Goal: Task Accomplishment & Management: Use online tool/utility

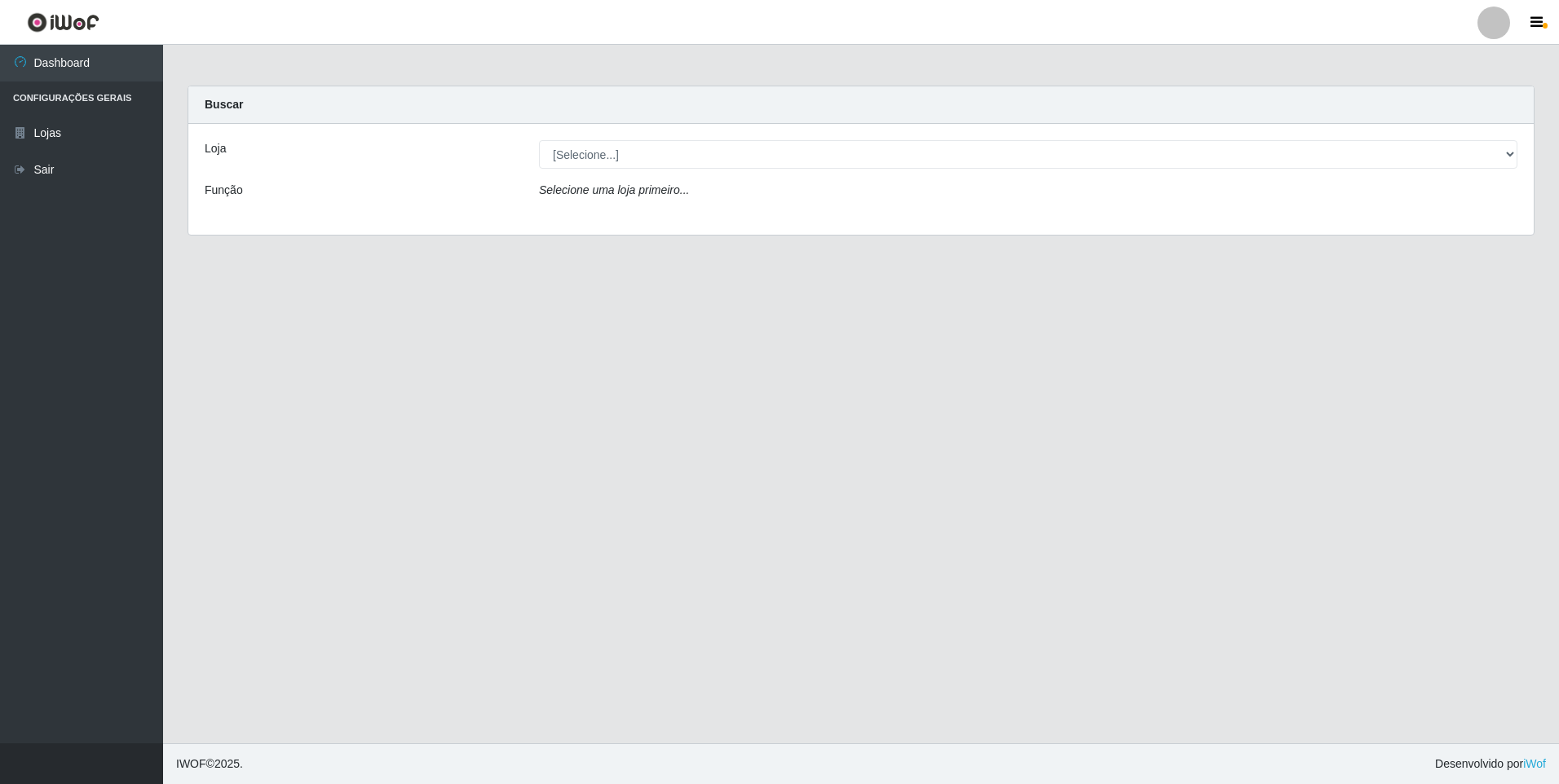
click at [936, 172] on div "Loja [Selecione...] Atacado Vem - Loja 48 Jardim Limoeiro Função Selecione uma …" at bounding box center [861, 179] width 1345 height 111
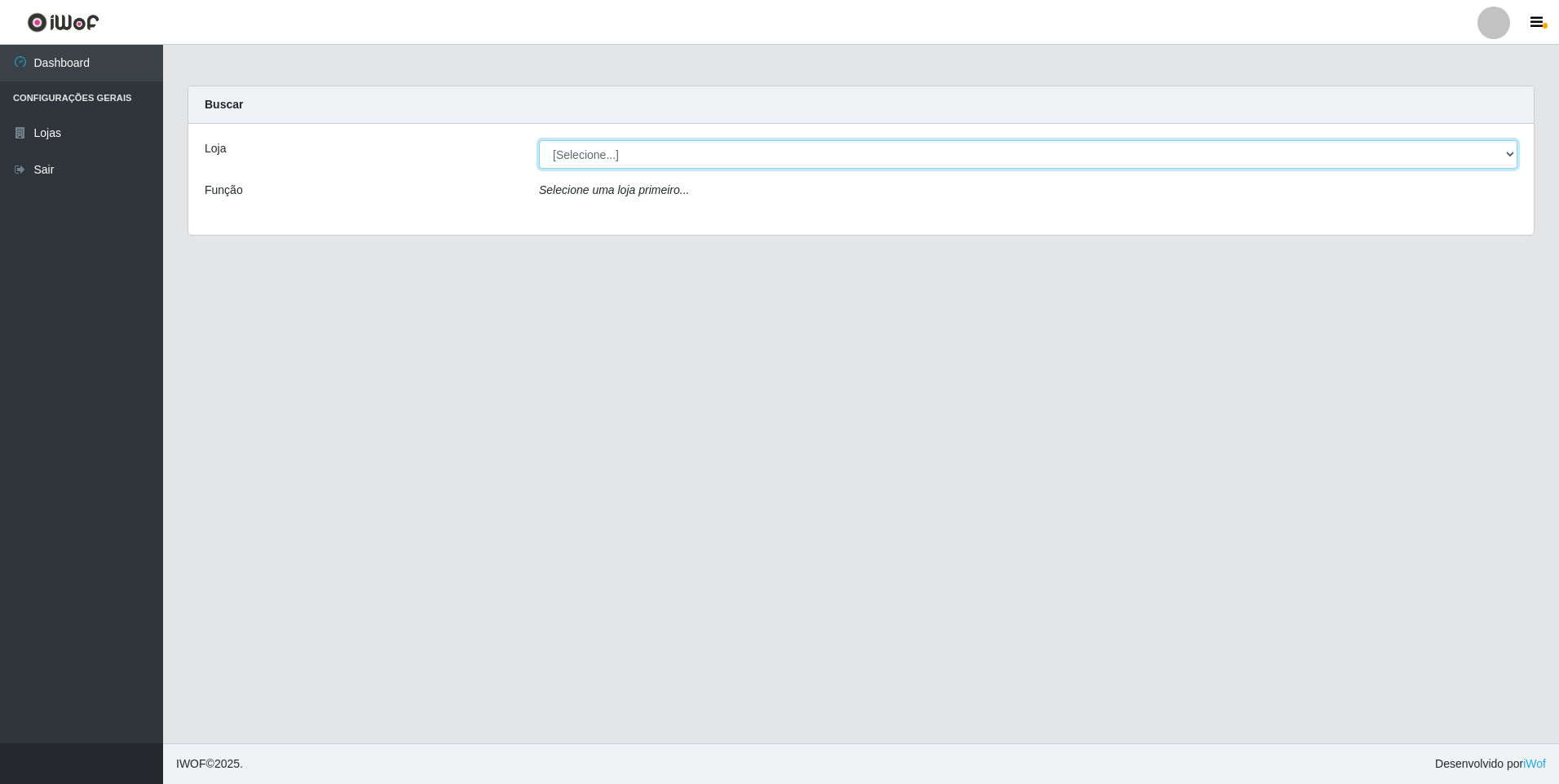
click at [954, 161] on select "[Selecione...] Atacado Vem - [STREET_ADDRESS]" at bounding box center [1028, 154] width 979 height 28
select select "449"
click at [539, 140] on select "[Selecione...] Atacado Vem - [STREET_ADDRESS]" at bounding box center [1028, 154] width 979 height 28
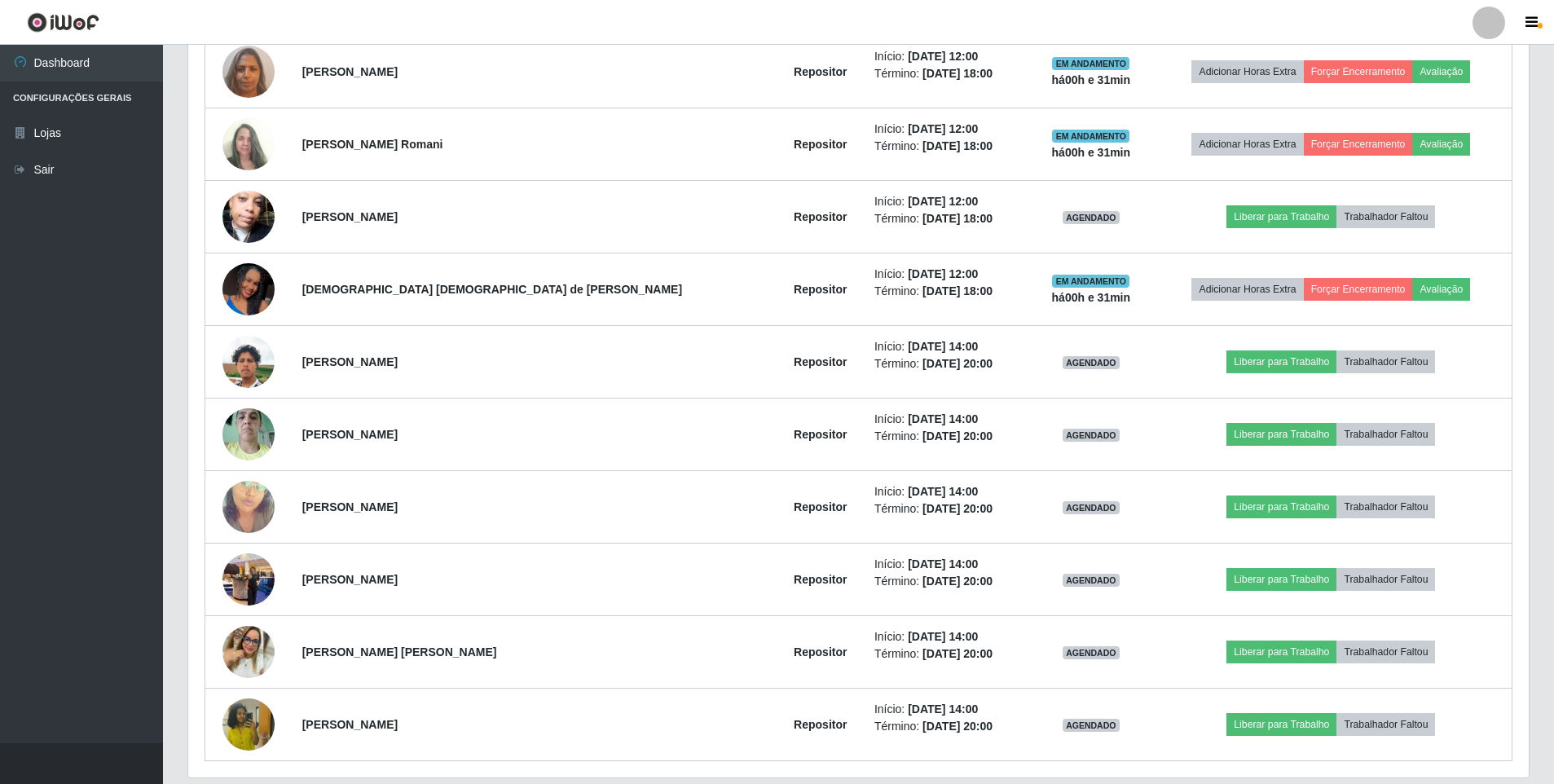
scroll to position [733, 0]
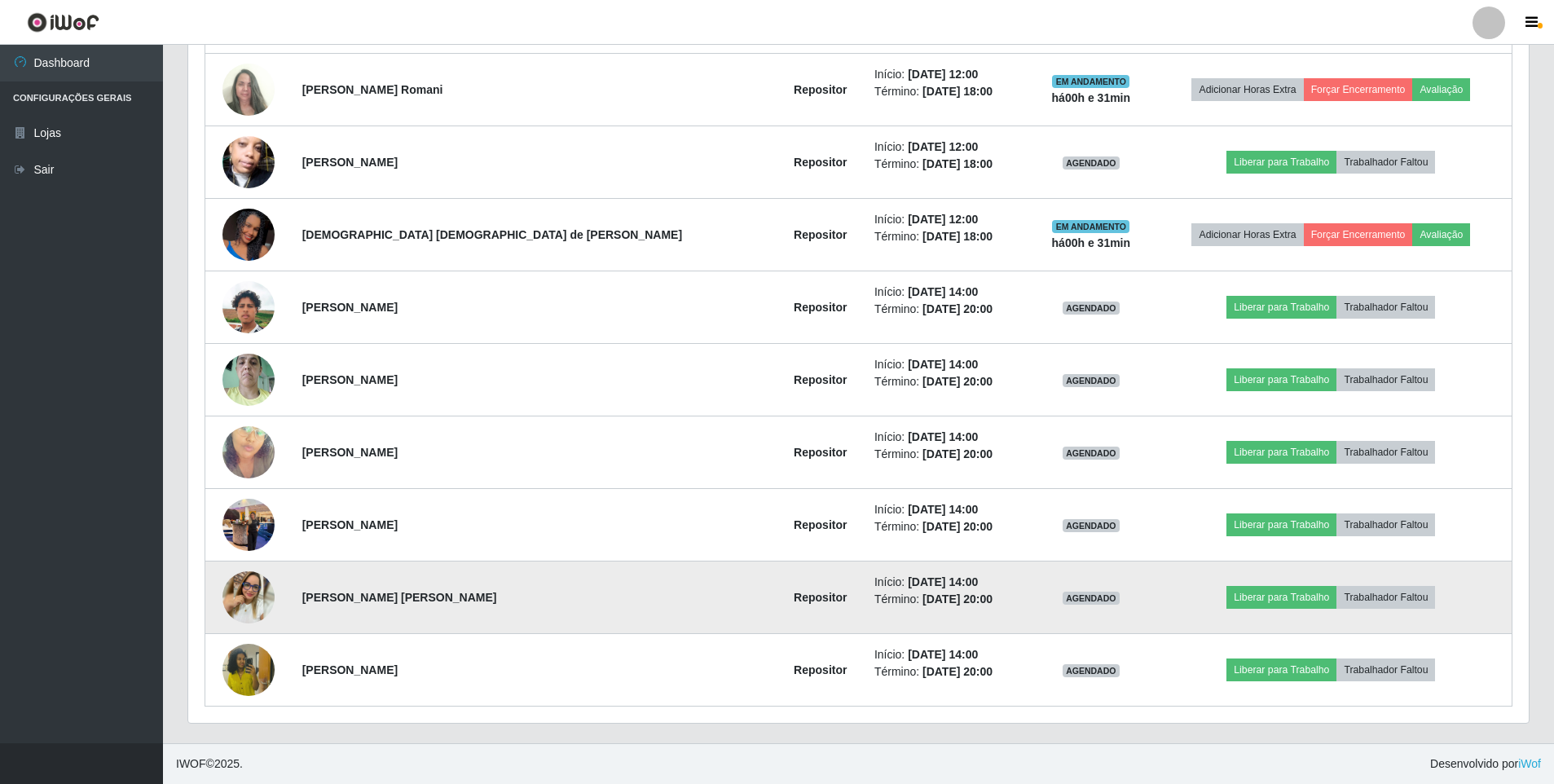
click at [268, 599] on img at bounding box center [248, 597] width 52 height 52
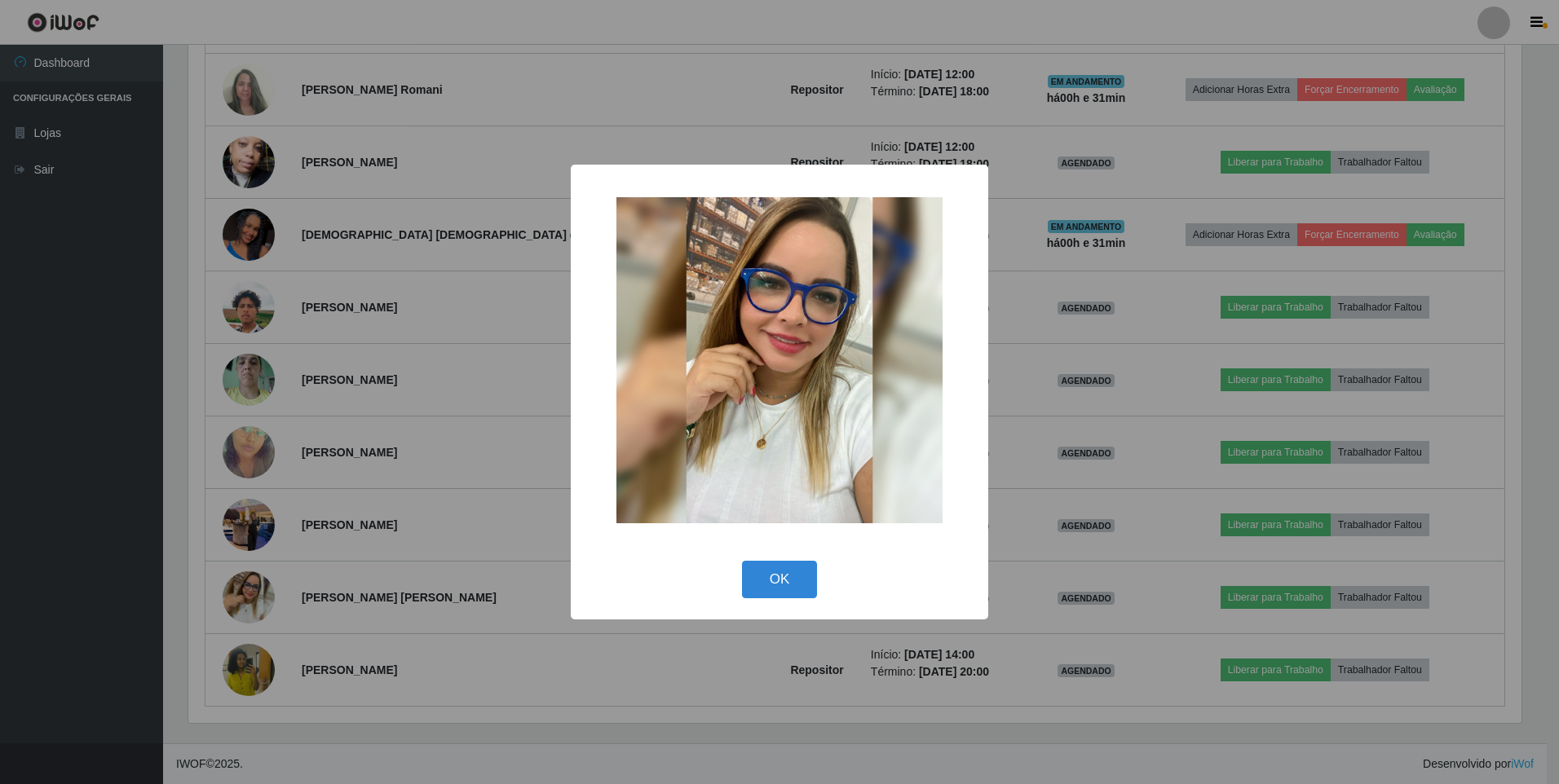
click at [144, 580] on div "× OK Cancel" at bounding box center [780, 392] width 1559 height 784
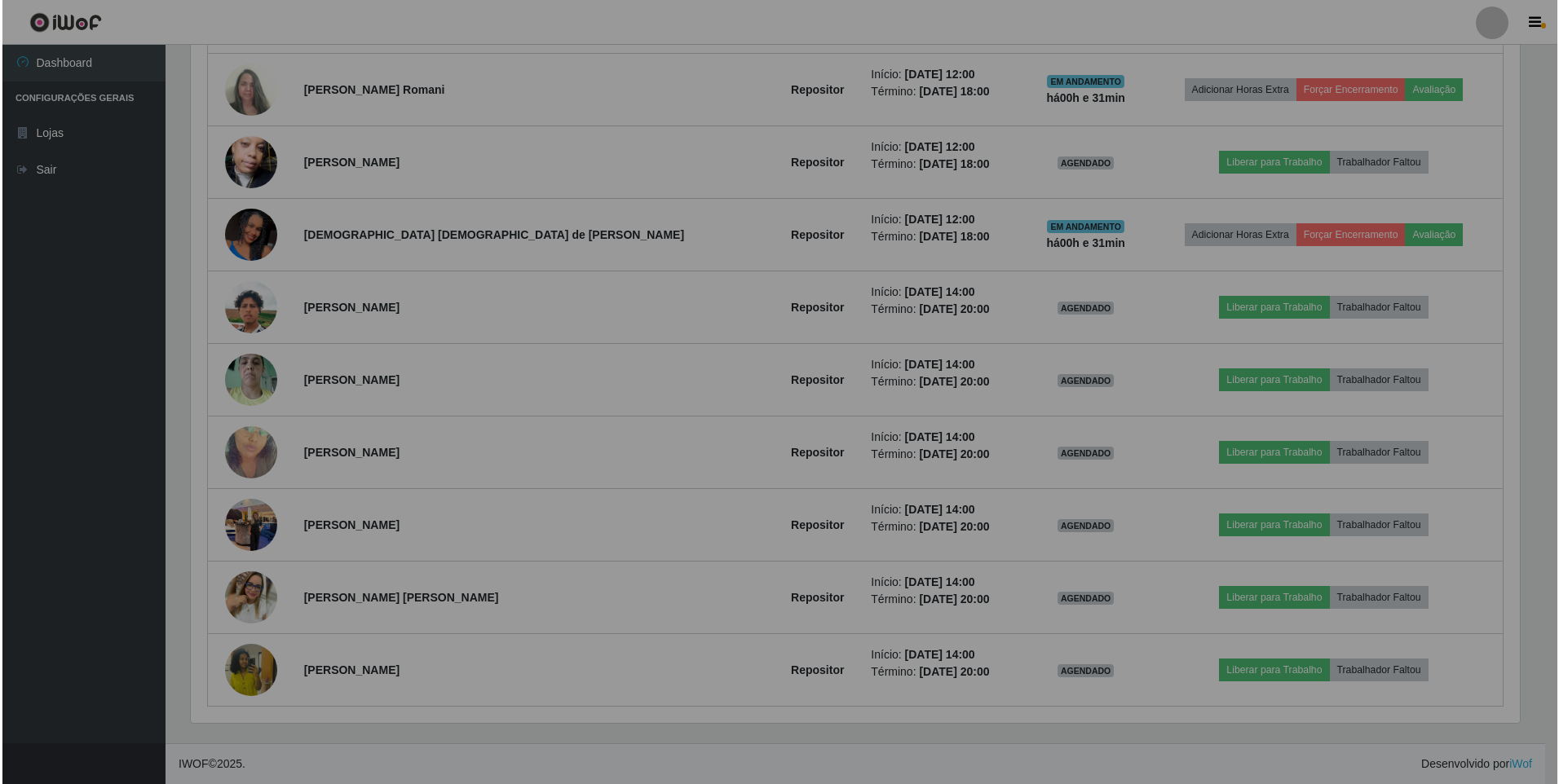
scroll to position [338, 1341]
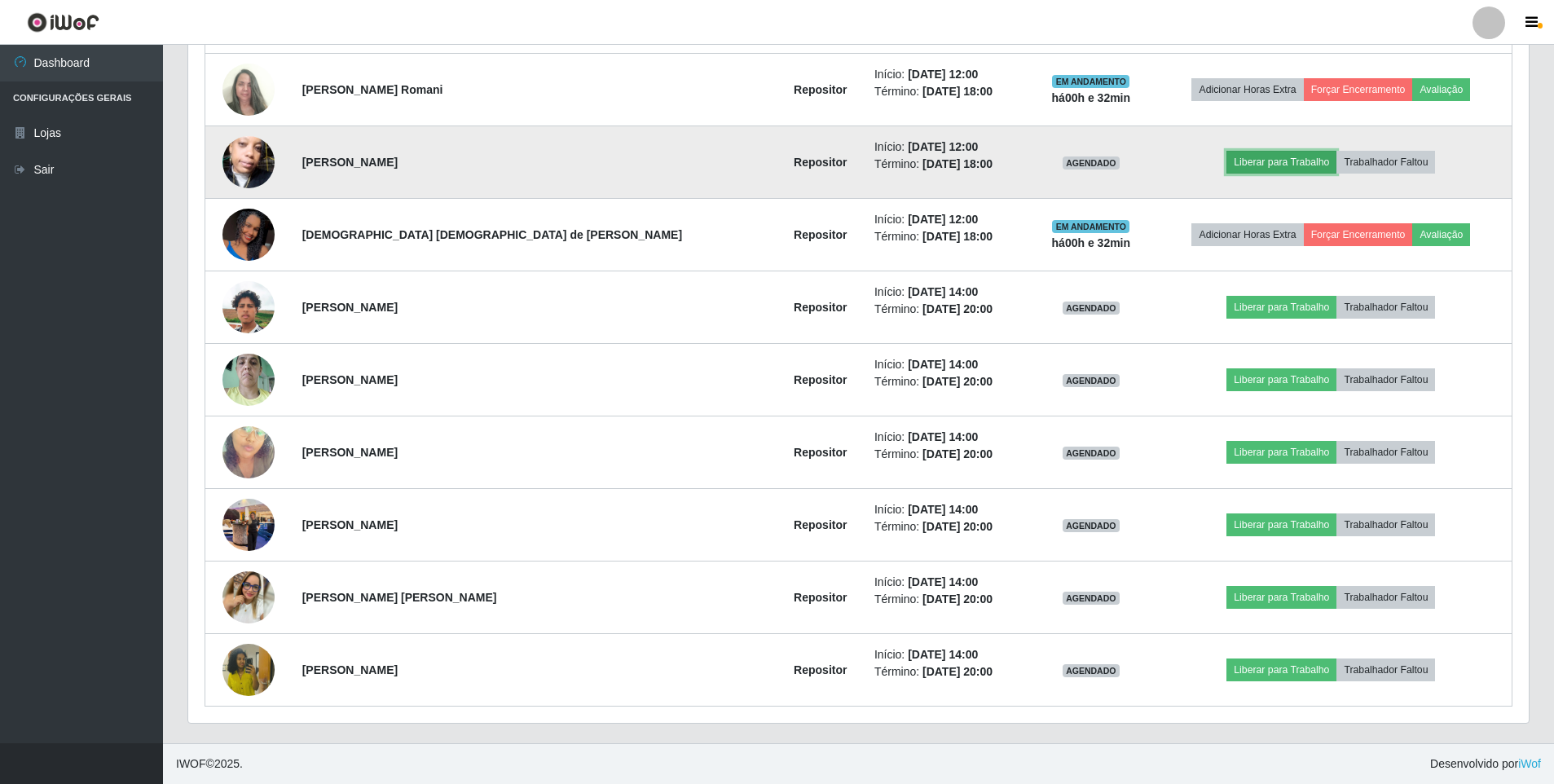
click at [1226, 167] on button "Liberar para Trabalho" at bounding box center [1280, 162] width 110 height 23
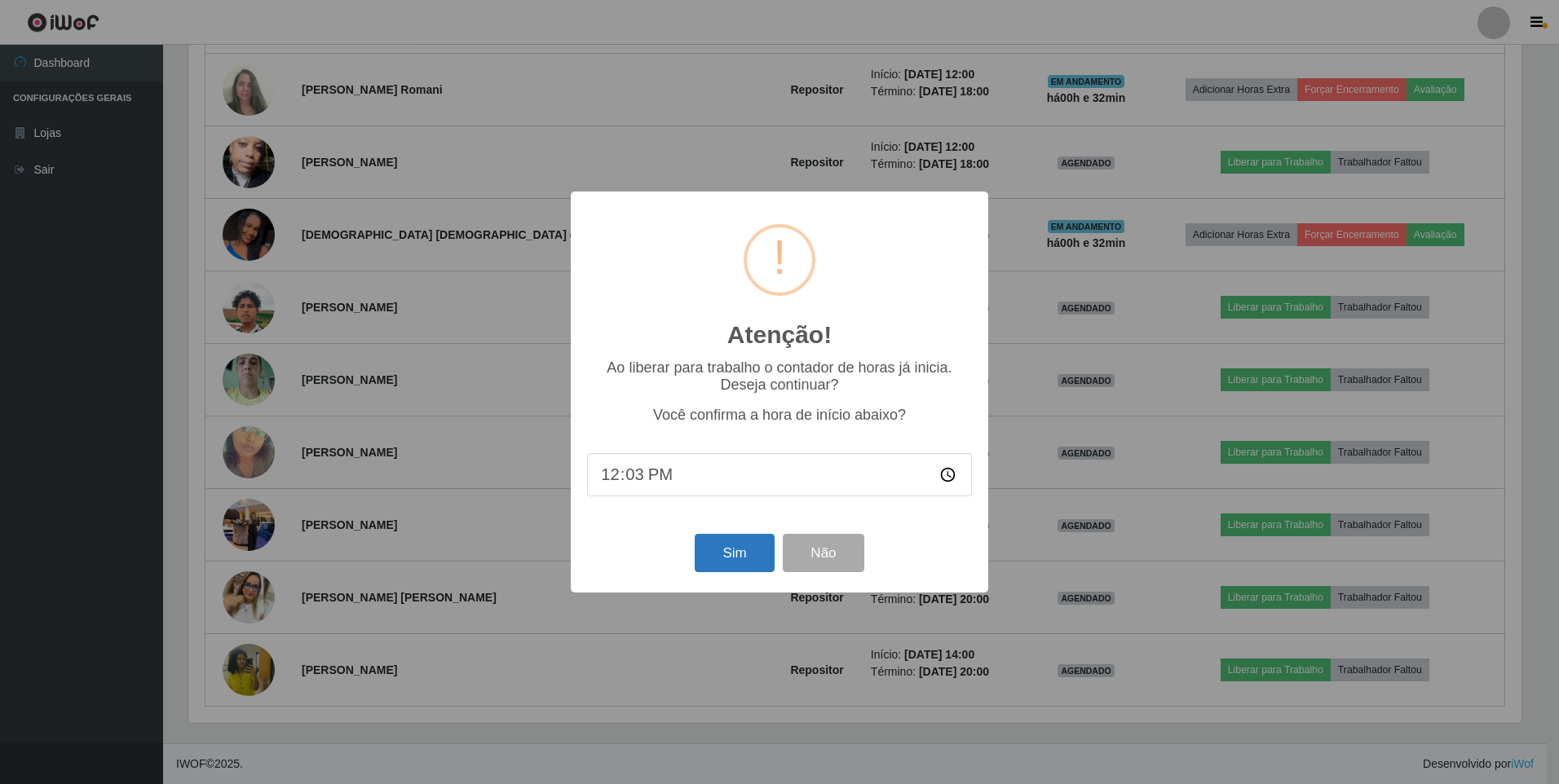
type input "12:32"
click at [723, 553] on button "Sim" at bounding box center [734, 553] width 79 height 38
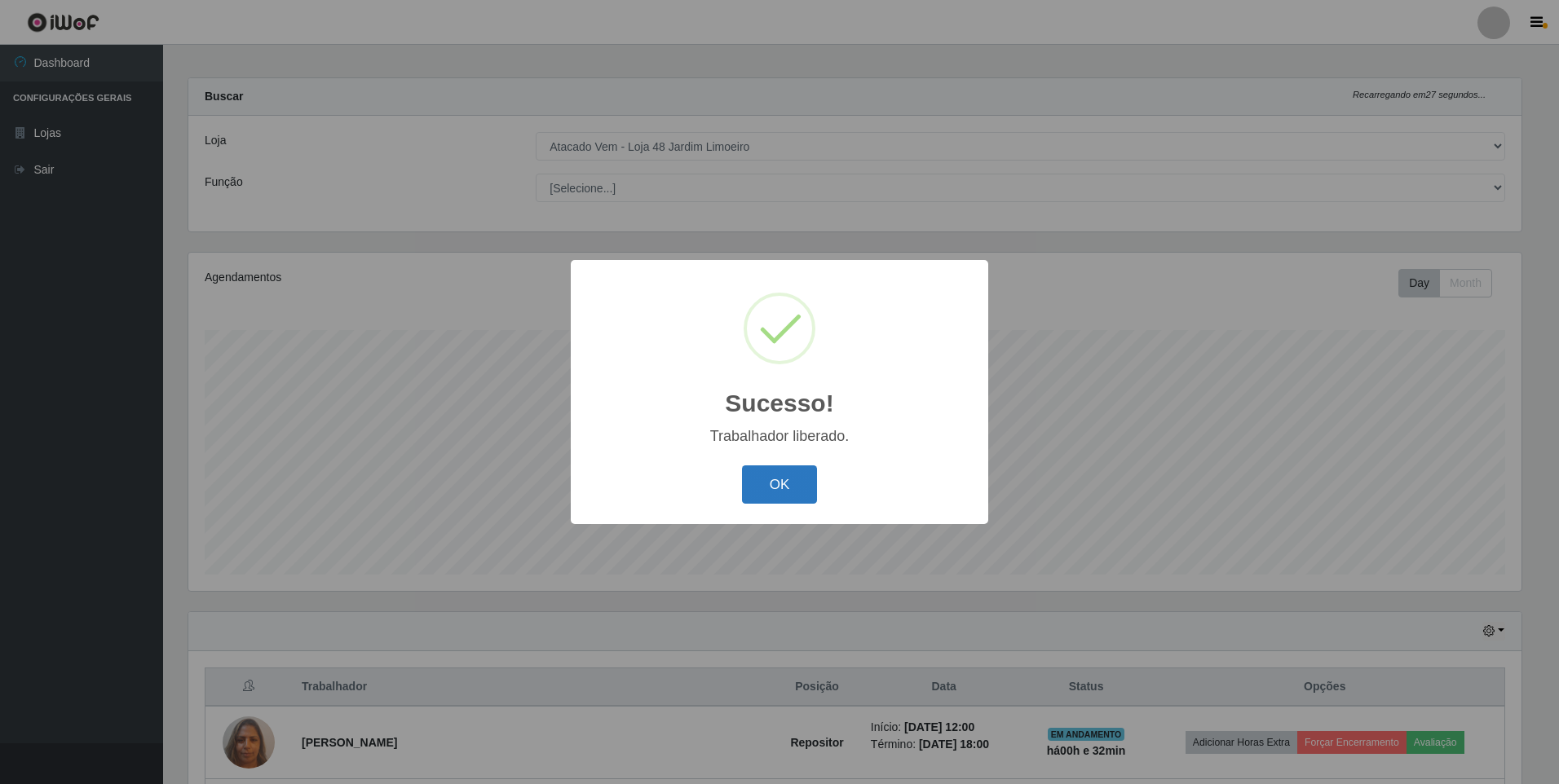
click at [805, 494] on button "OK" at bounding box center [780, 484] width 75 height 38
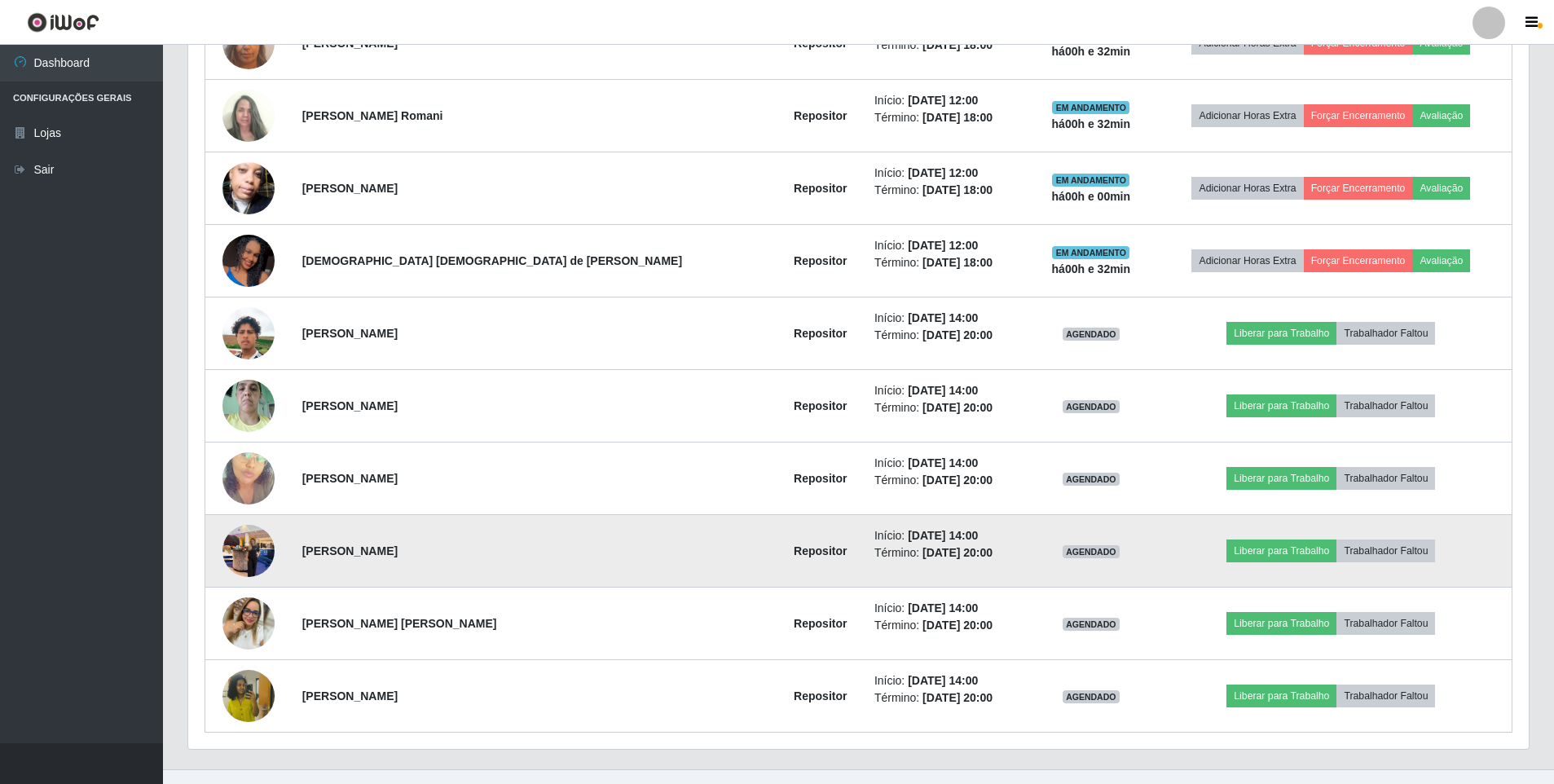
scroll to position [733, 0]
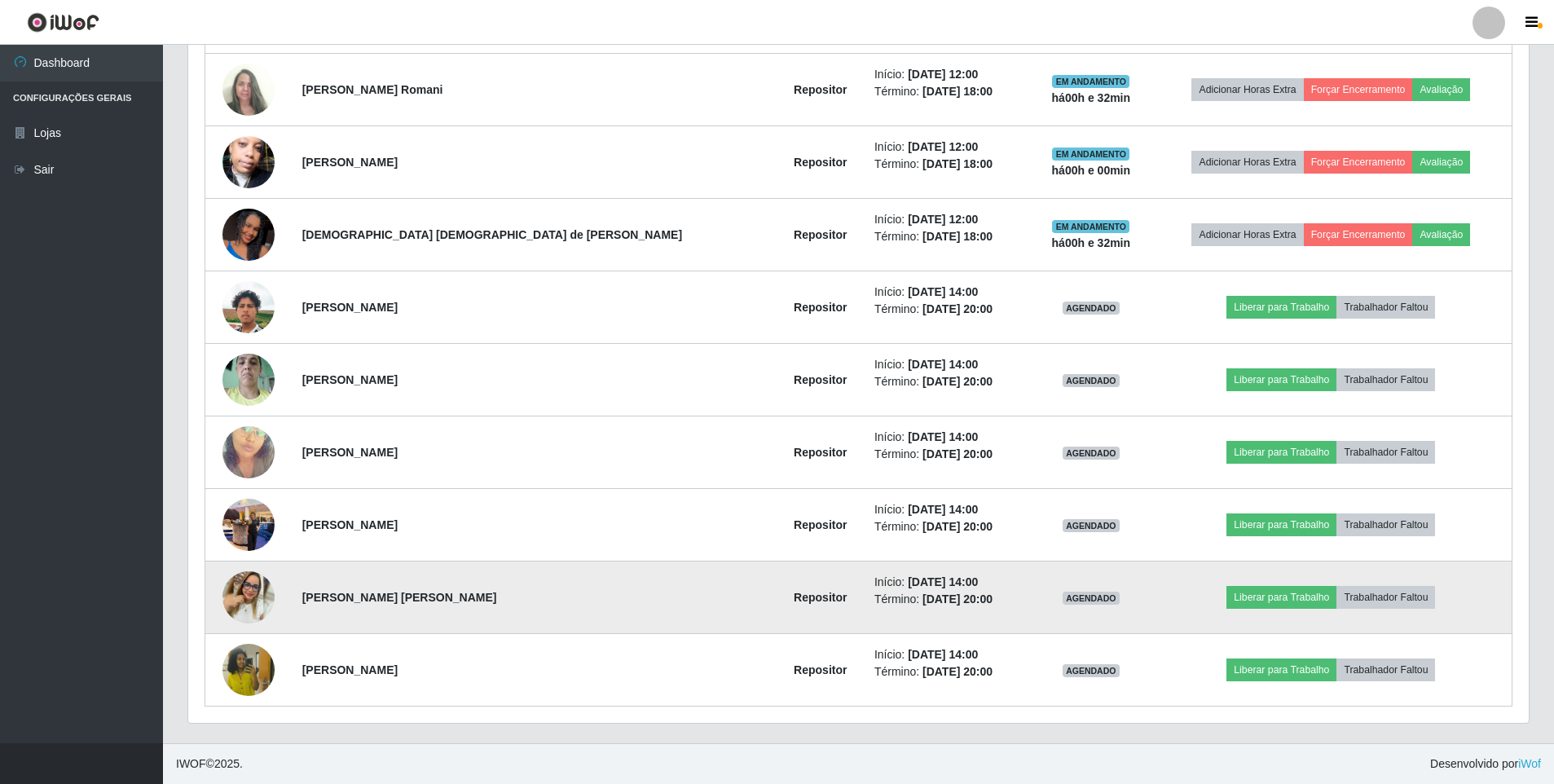
click at [256, 593] on img at bounding box center [248, 597] width 52 height 52
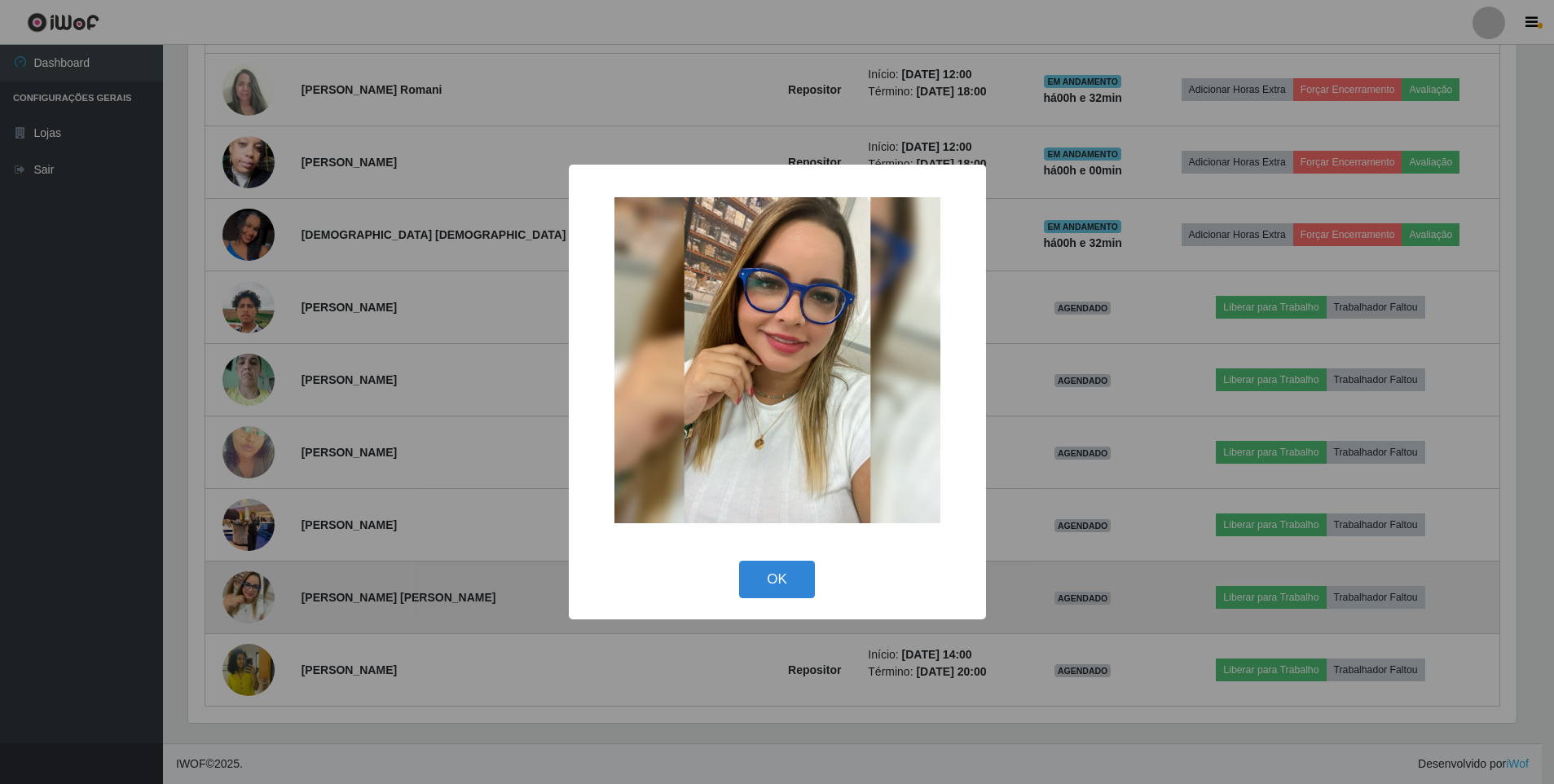
scroll to position [338, 1332]
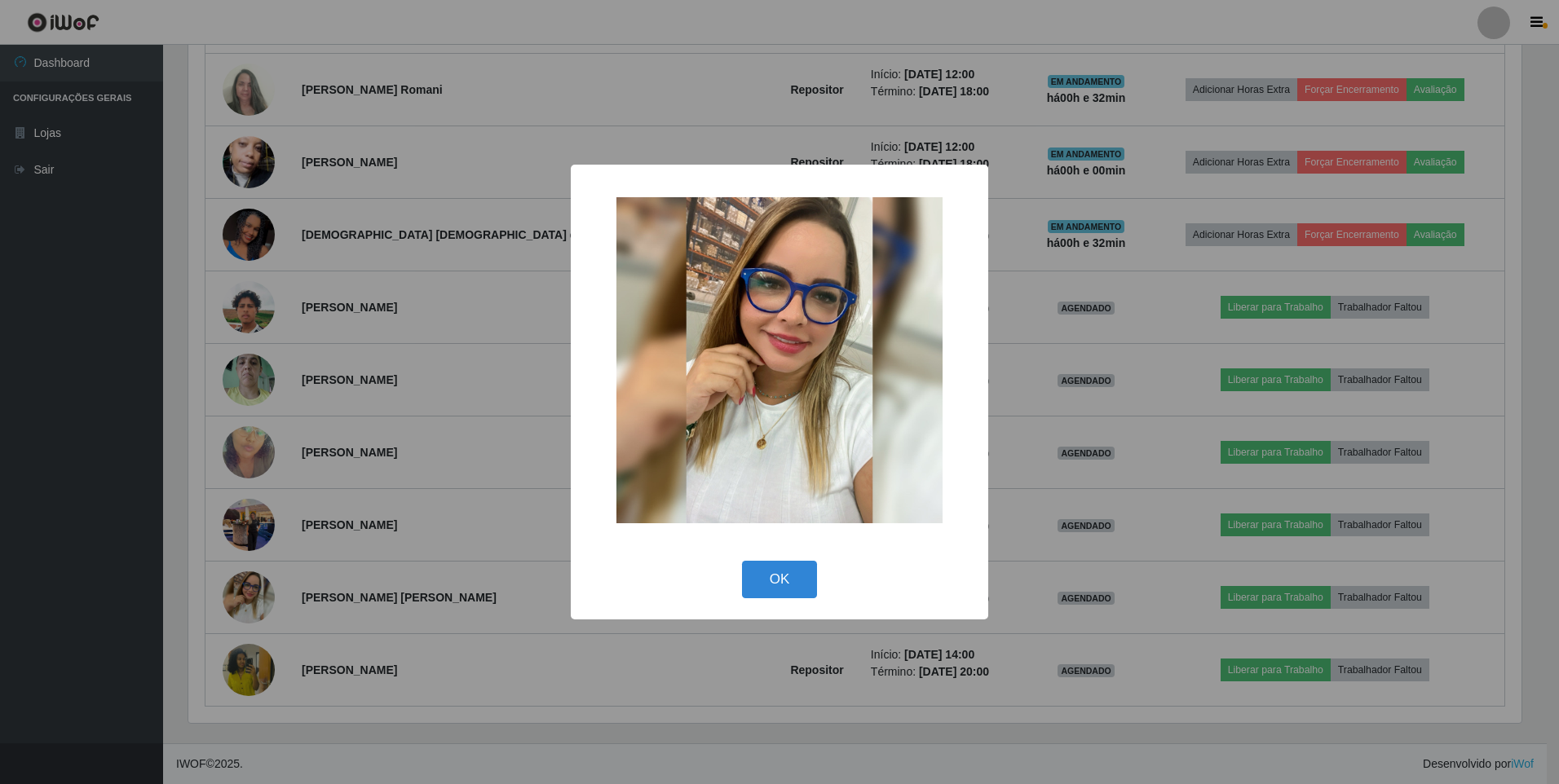
click at [177, 613] on div "× OK Cancel" at bounding box center [780, 392] width 1559 height 784
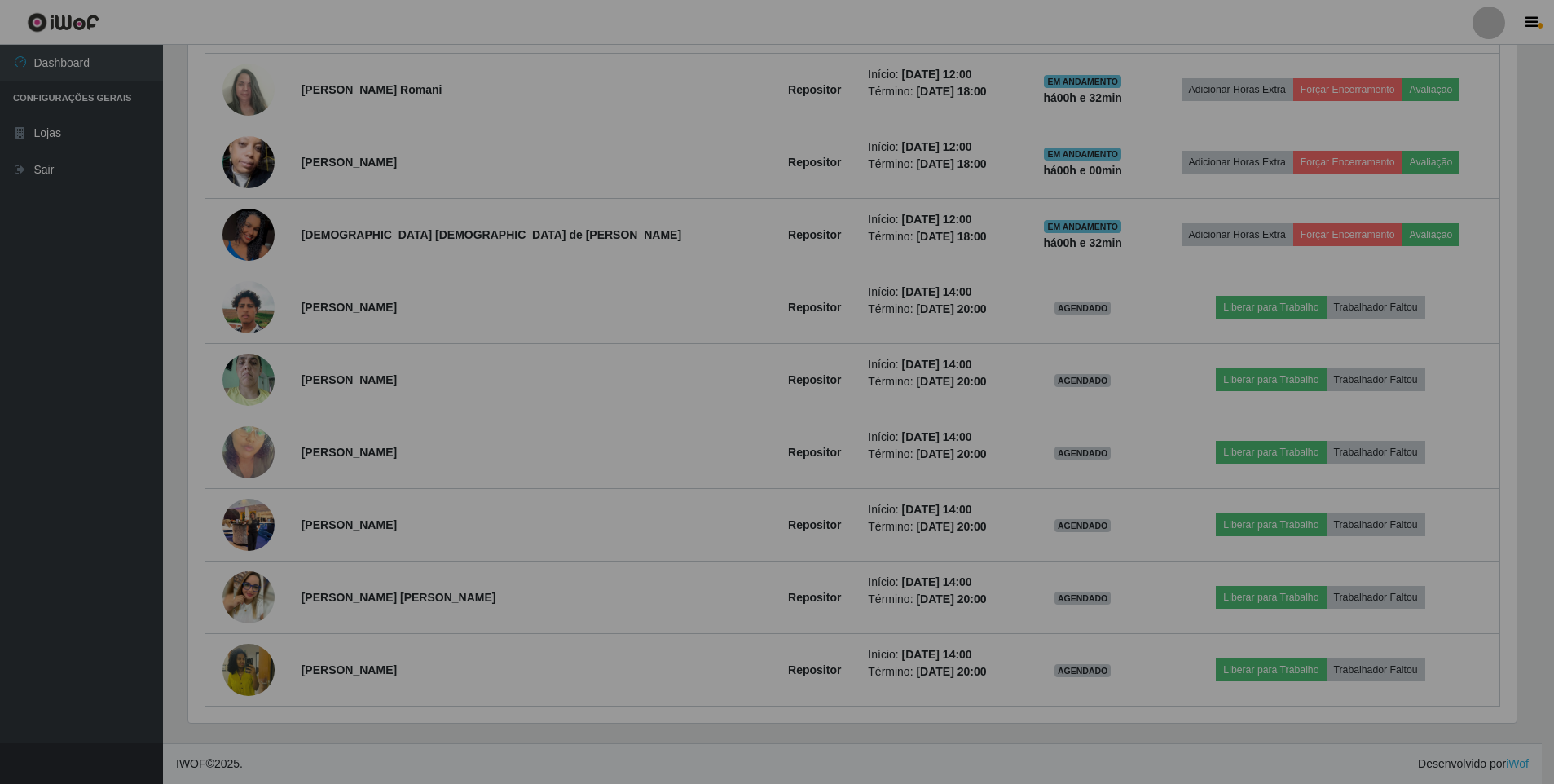
scroll to position [338, 1340]
